Goal: Transaction & Acquisition: Subscribe to service/newsletter

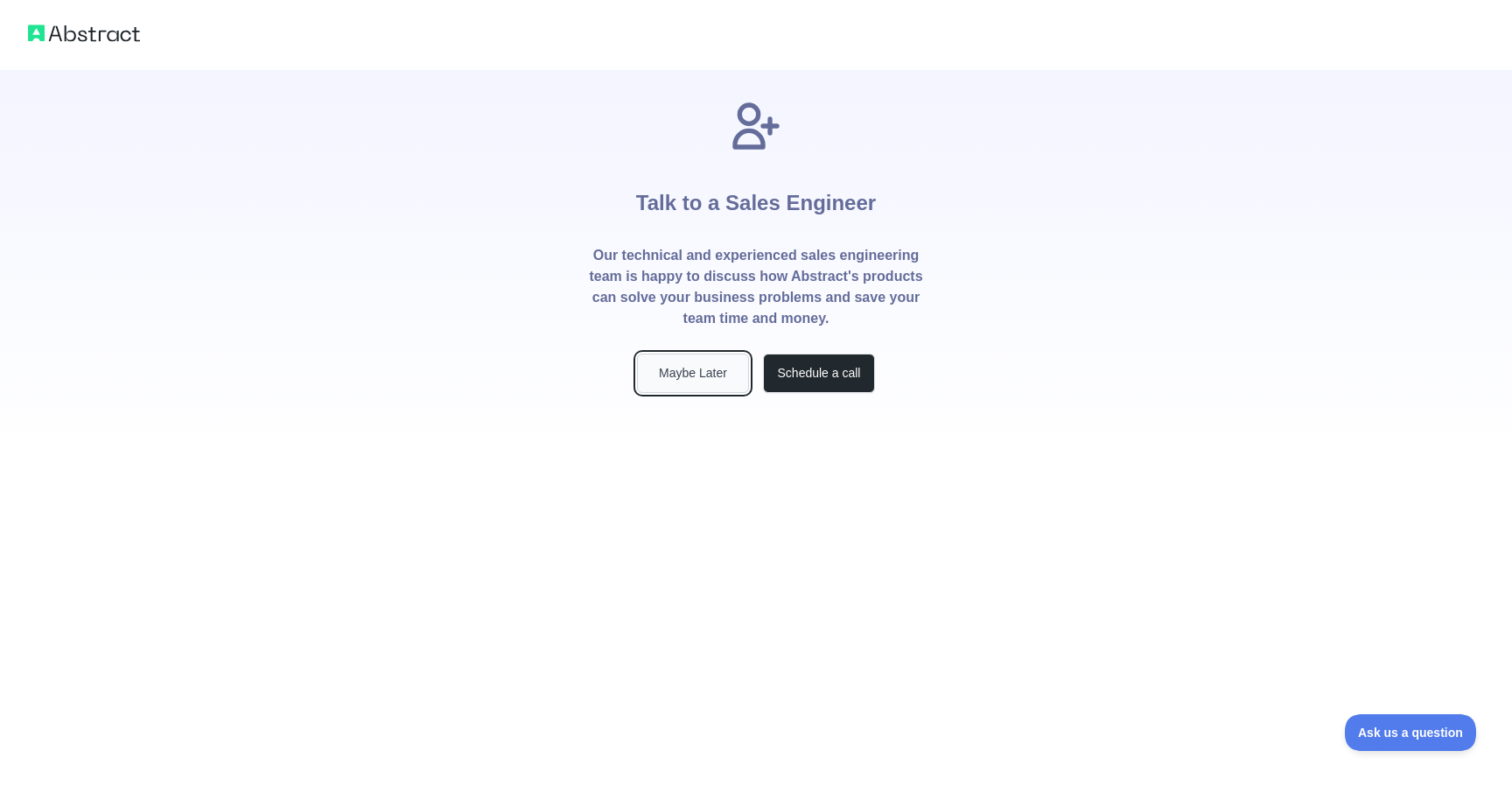
click at [672, 377] on button "Maybe Later" at bounding box center [693, 373] width 112 height 39
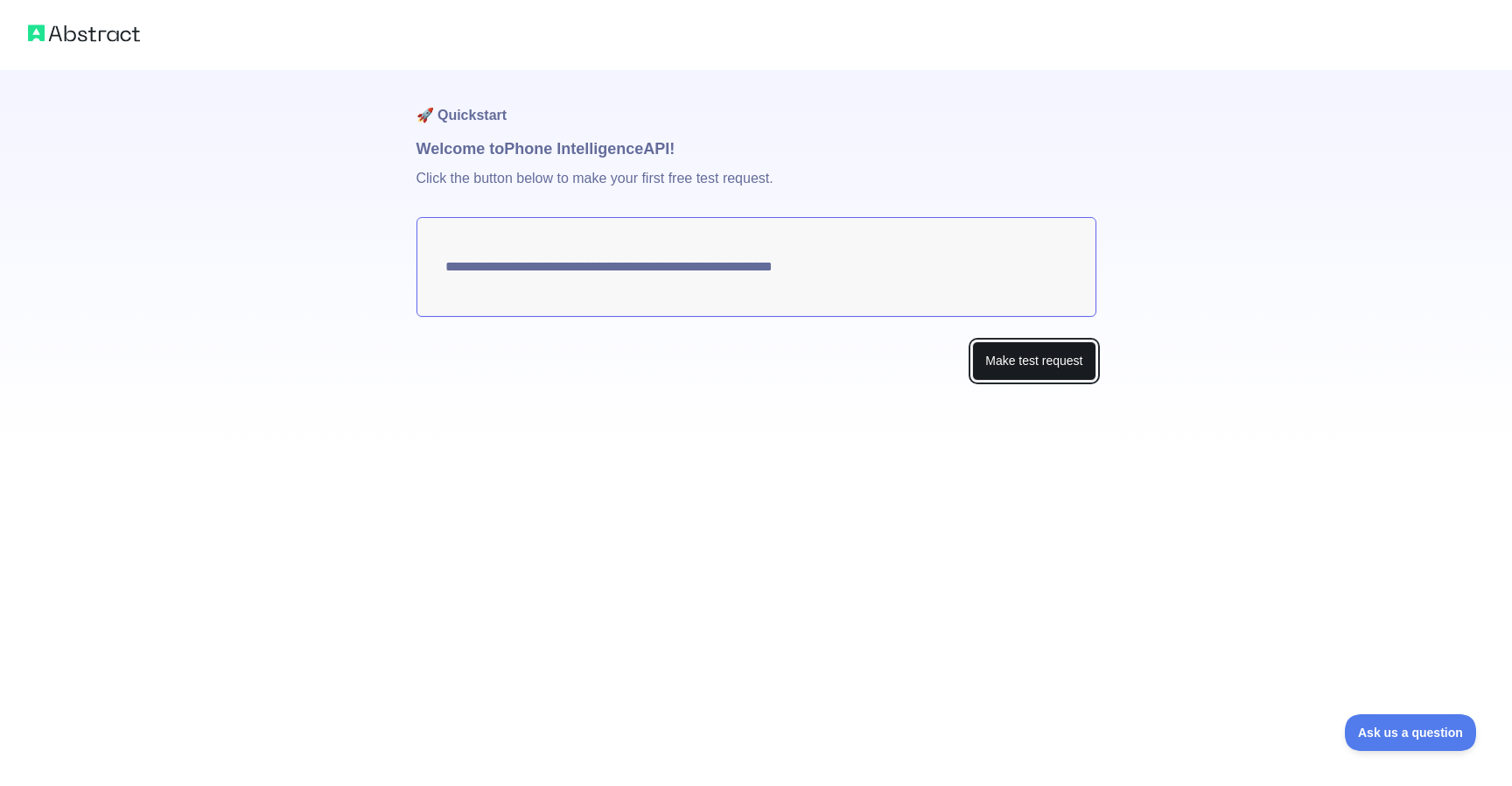
click at [1015, 356] on button "Make test request" at bounding box center [1034, 361] width 123 height 39
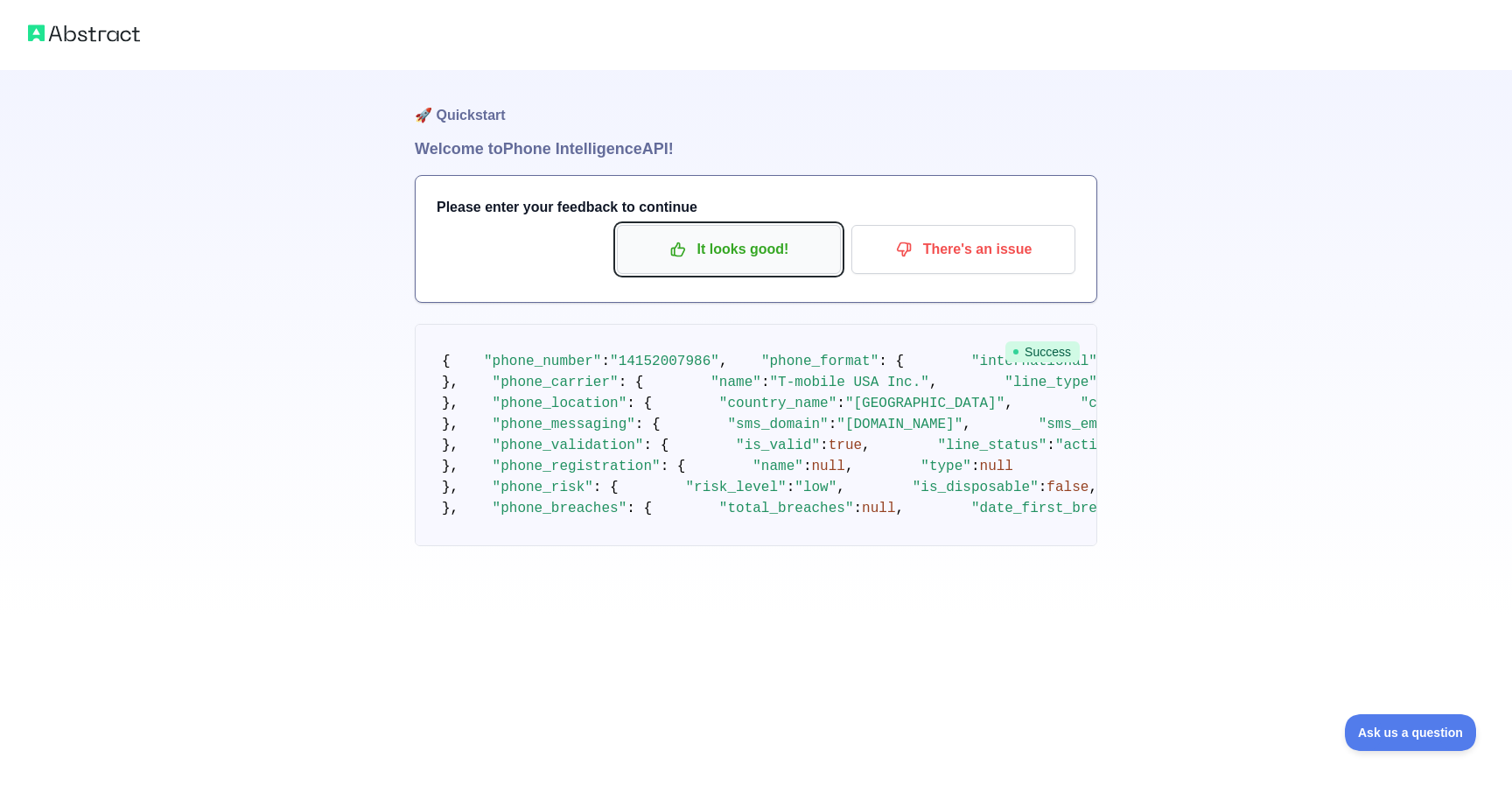
click at [658, 235] on p "It looks good!" at bounding box center [729, 250] width 198 height 30
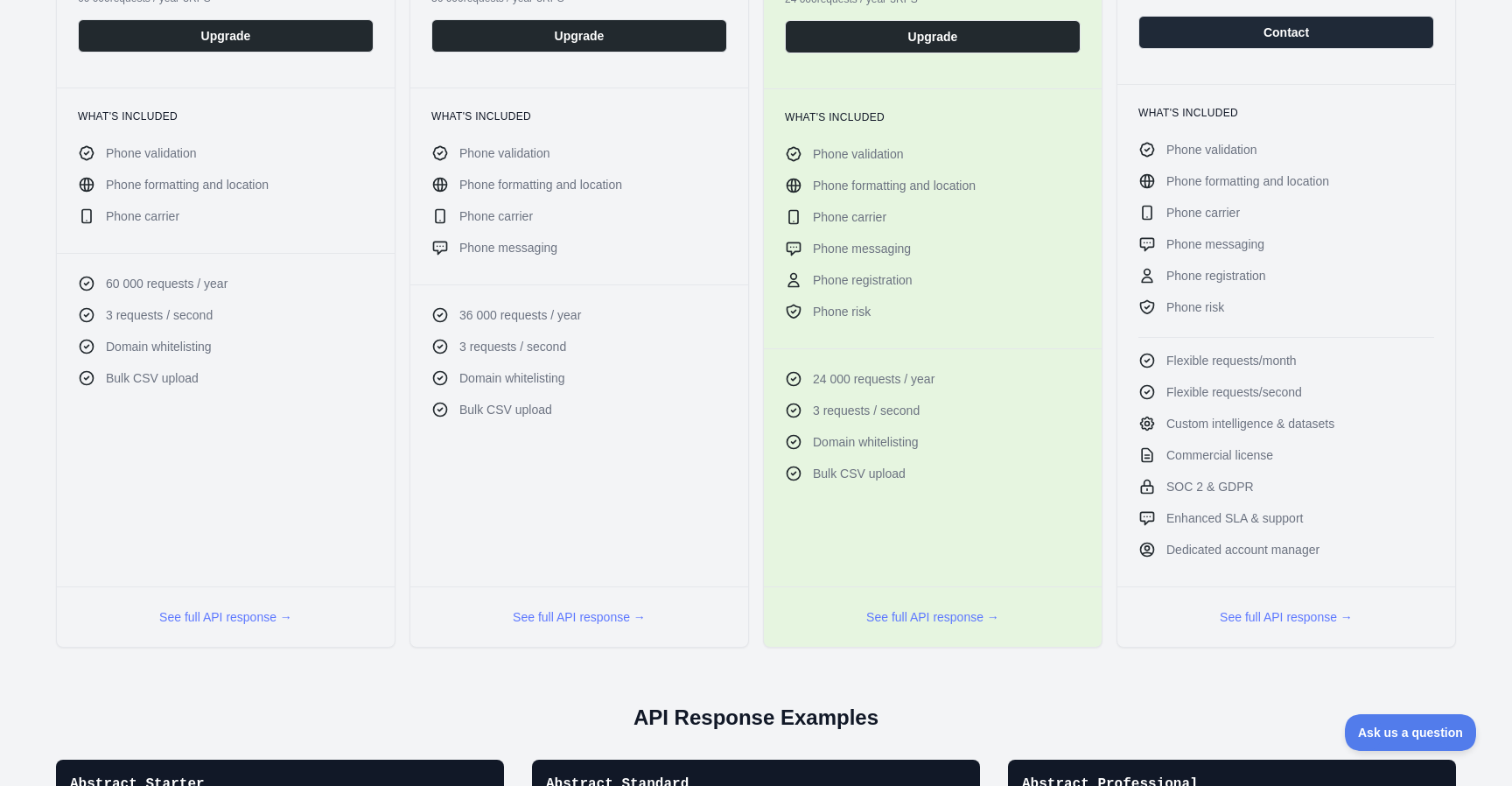
scroll to position [122, 0]
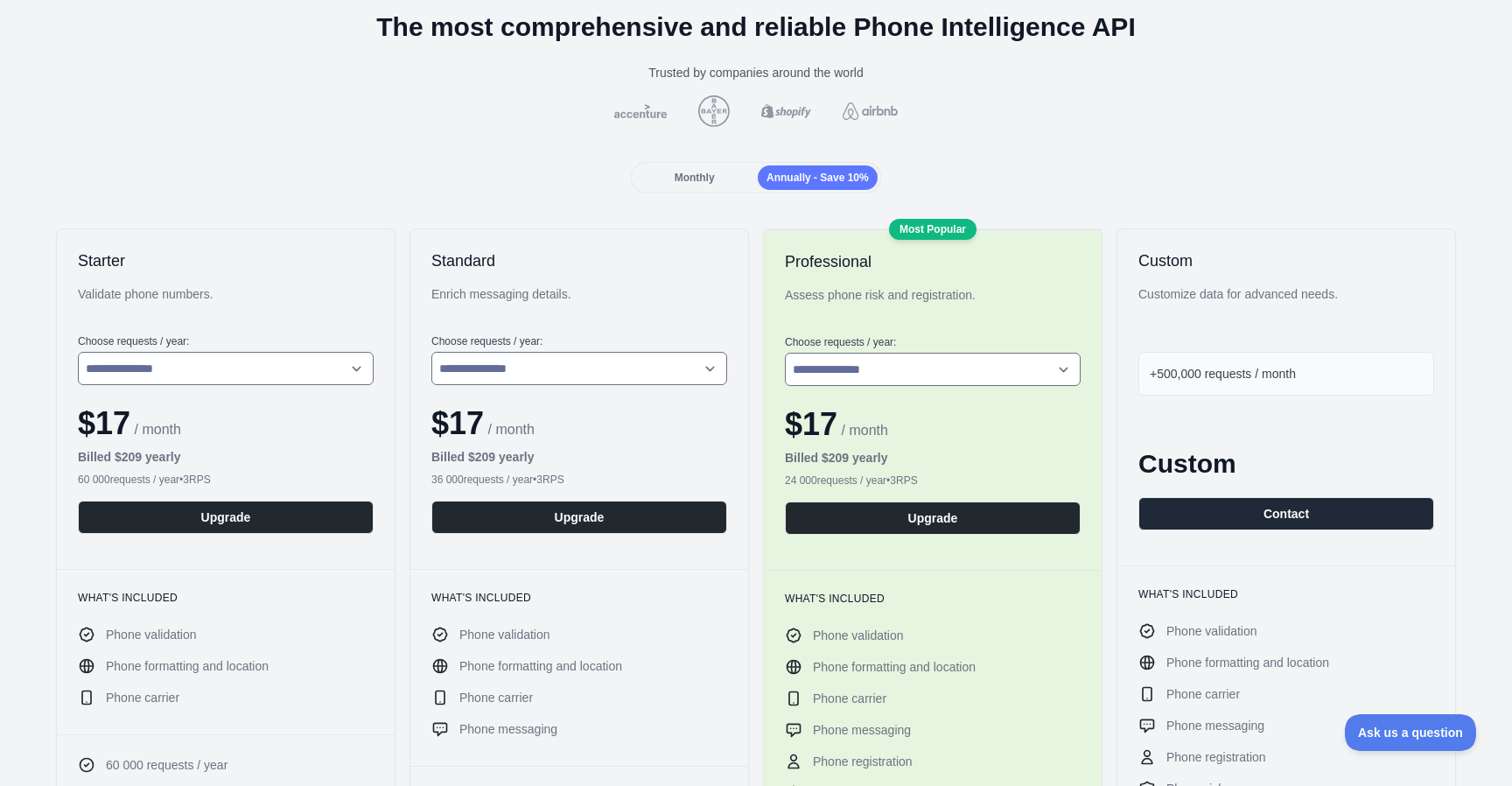
scroll to position [93, 0]
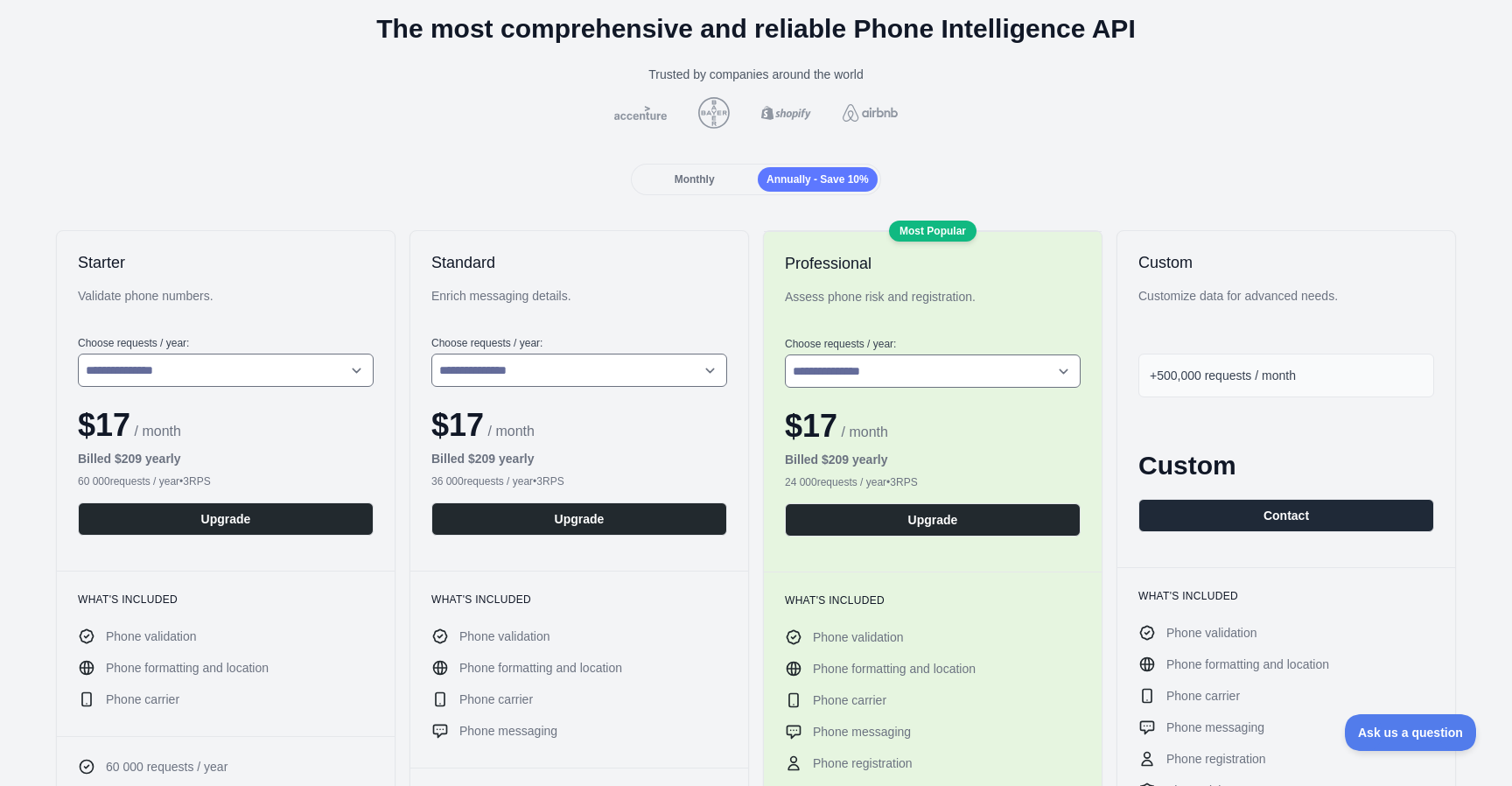
click at [1359, 17] on h1 "The most comprehensive and reliable Phone Intelligence API" at bounding box center [756, 29] width 1485 height 32
